Goal: Use online tool/utility

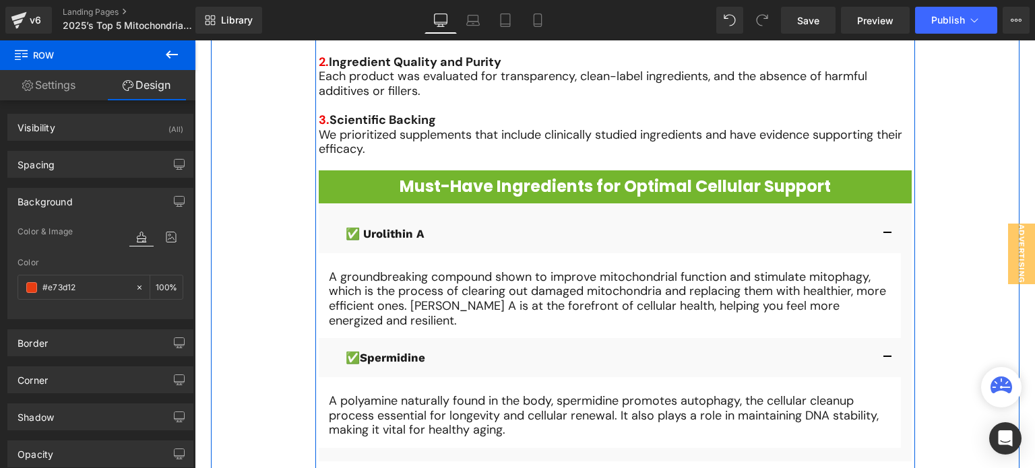
scroll to position [1080, 0]
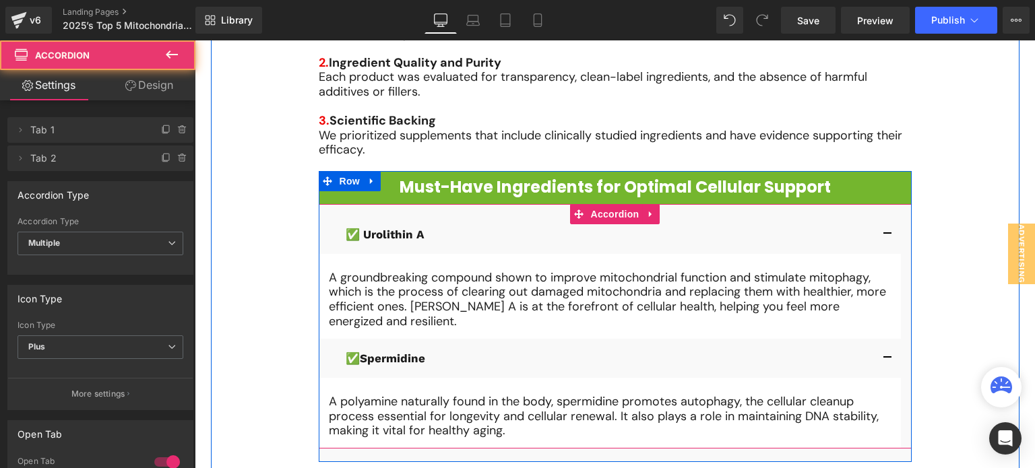
click at [333, 226] on div "✅ Urolithin A Text Block" at bounding box center [610, 234] width 582 height 39
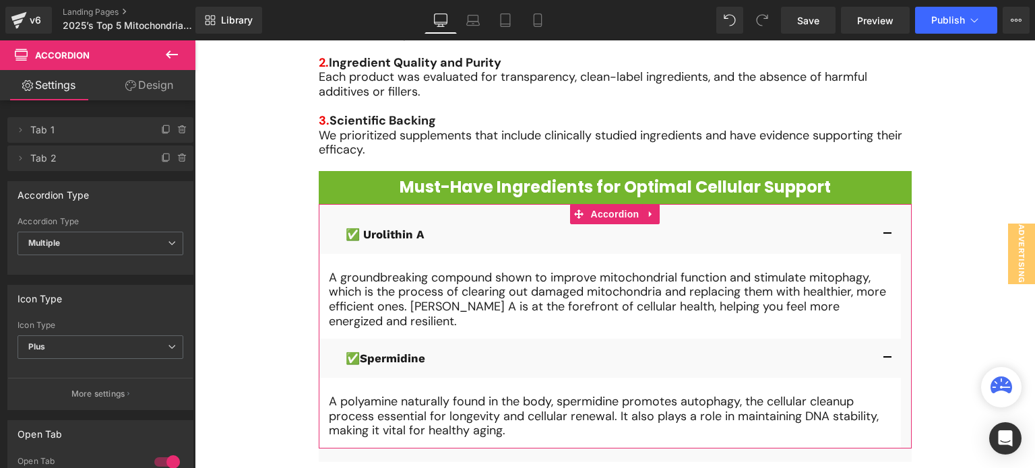
click at [135, 77] on link "Design" at bounding box center [149, 85] width 98 height 30
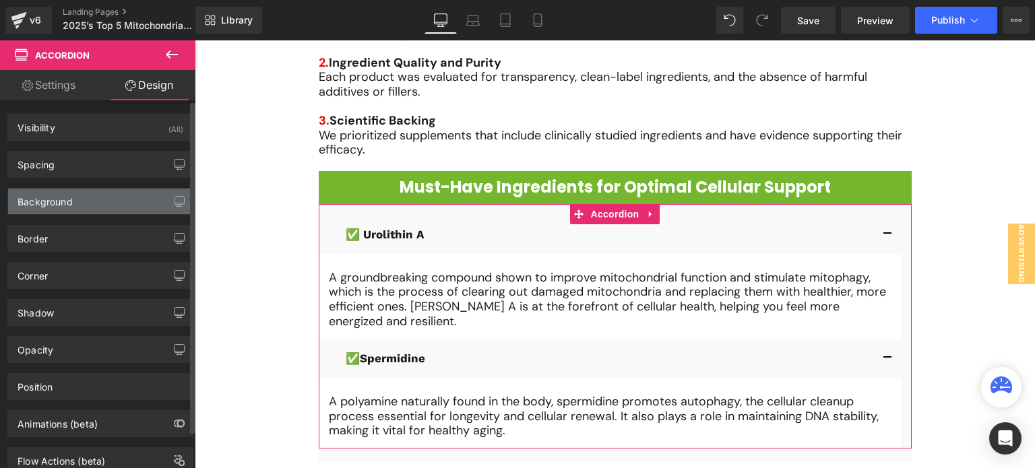
click at [100, 192] on div "Background" at bounding box center [100, 202] width 185 height 26
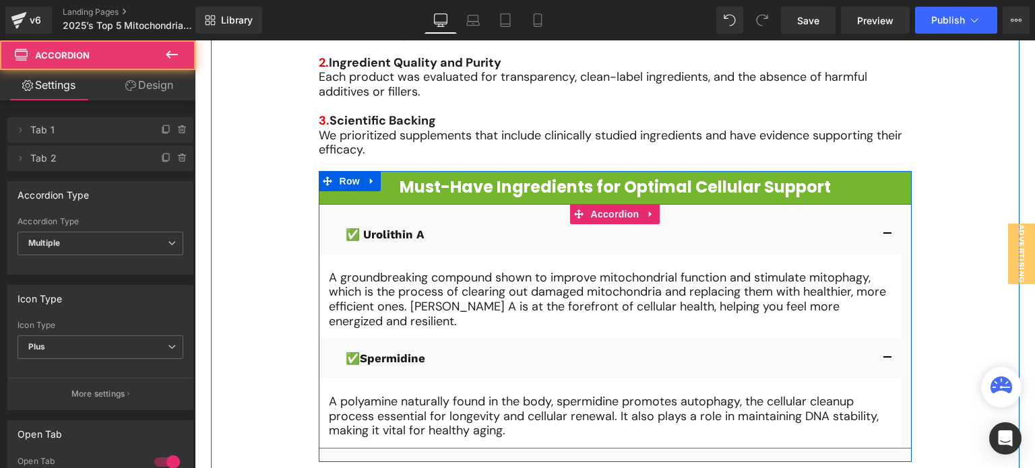
click at [410, 212] on div "✅ Urolithin A Text Block A groundbreaking compound shown to improve mitochondri…" at bounding box center [615, 326] width 593 height 245
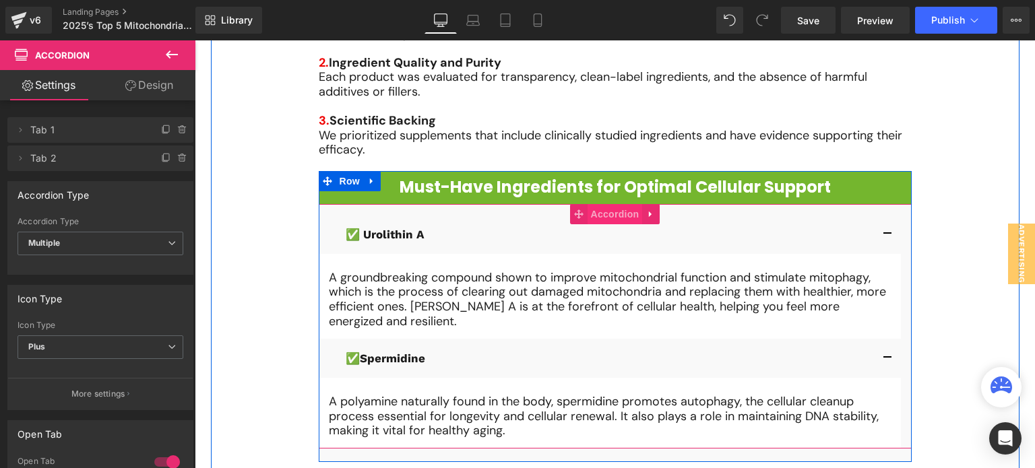
click at [587, 216] on span "Accordion" at bounding box center [614, 214] width 55 height 20
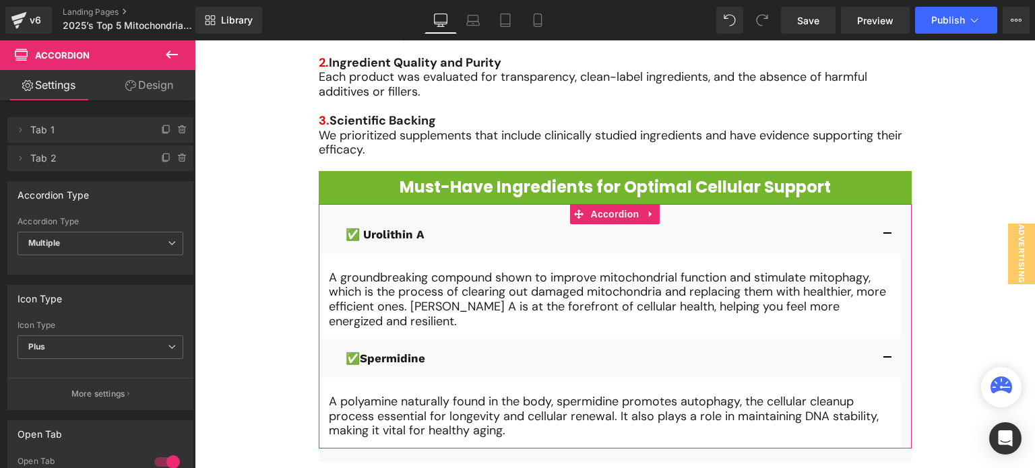
click at [156, 86] on link "Design" at bounding box center [149, 85] width 98 height 30
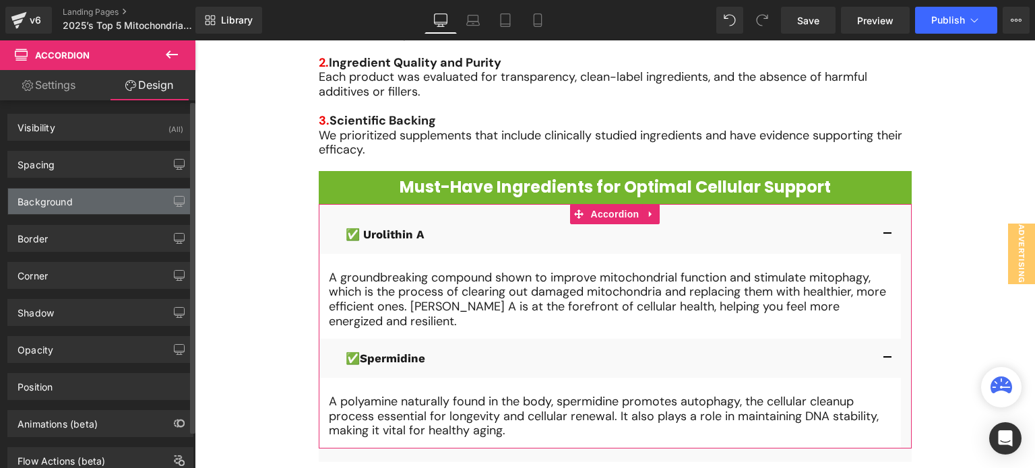
click at [104, 195] on div "Background" at bounding box center [100, 202] width 185 height 26
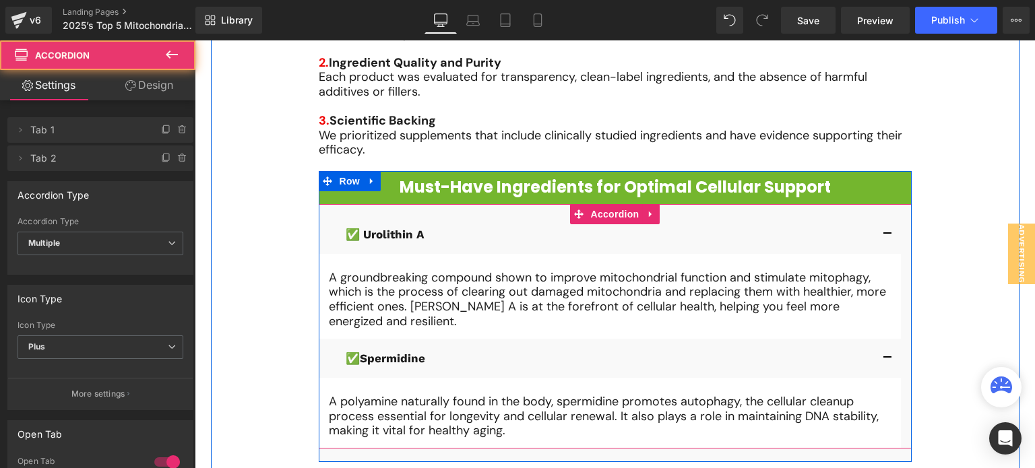
click at [319, 216] on div "✅ Urolithin A Text Block" at bounding box center [610, 234] width 582 height 39
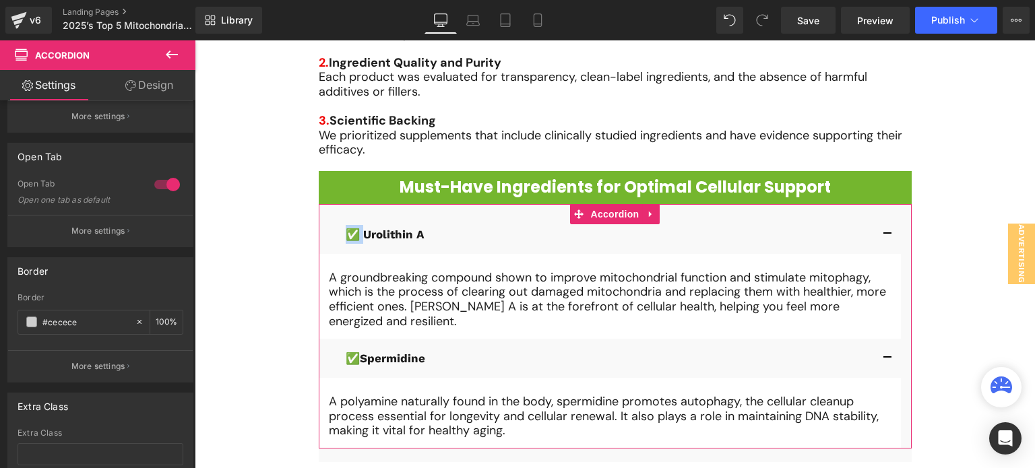
scroll to position [369, 0]
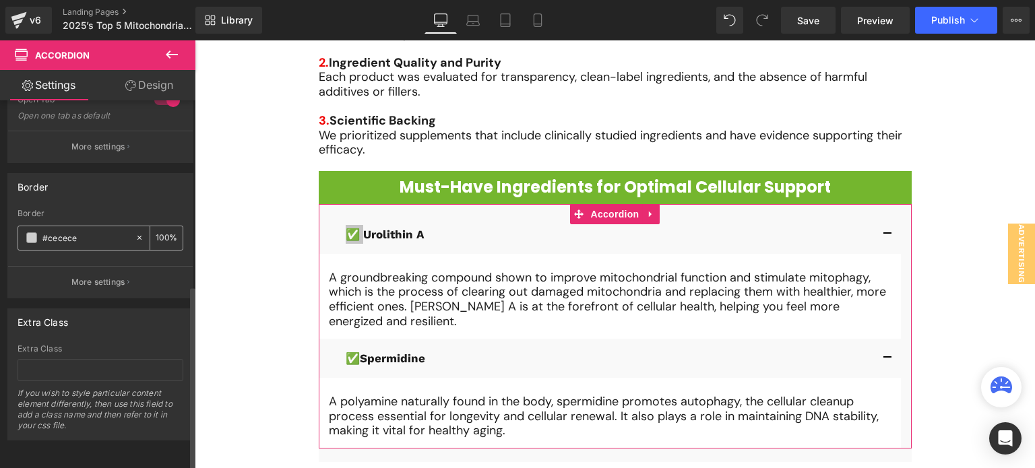
click at [106, 237] on div "#cecece" at bounding box center [76, 238] width 117 height 24
click at [100, 230] on input "#cecece" at bounding box center [85, 237] width 86 height 15
